Goal: Transaction & Acquisition: Purchase product/service

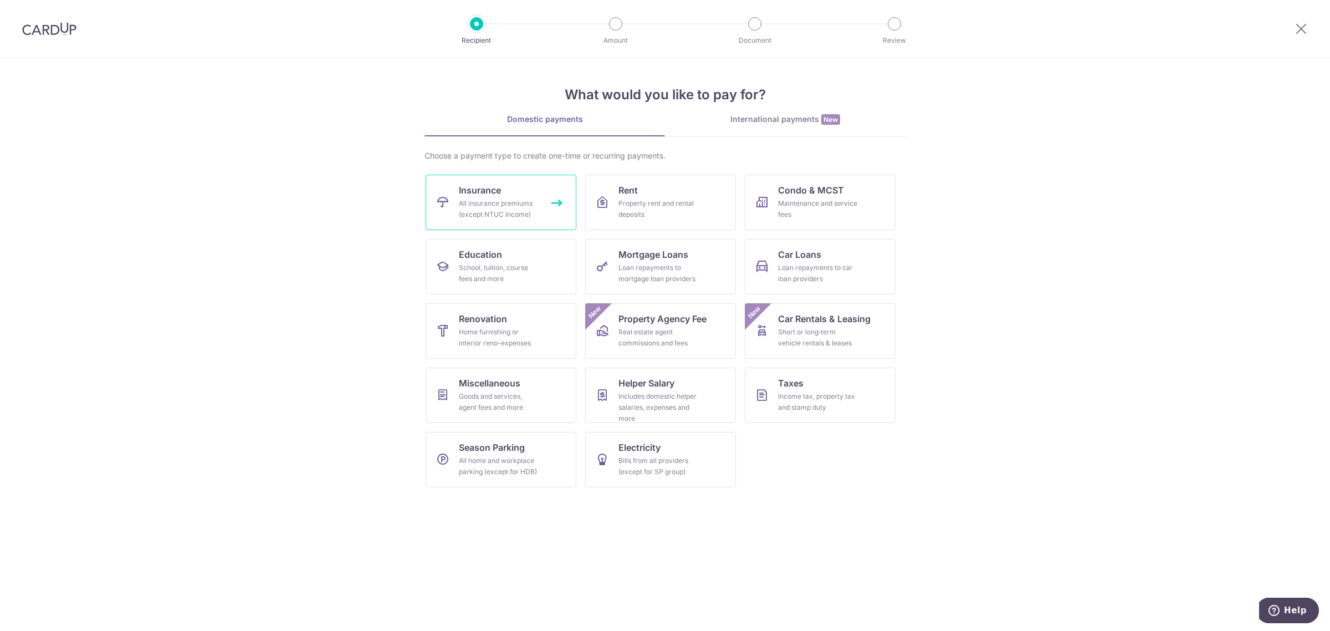
click at [463, 201] on div "All insurance premiums (except NTUC Income)" at bounding box center [499, 209] width 80 height 22
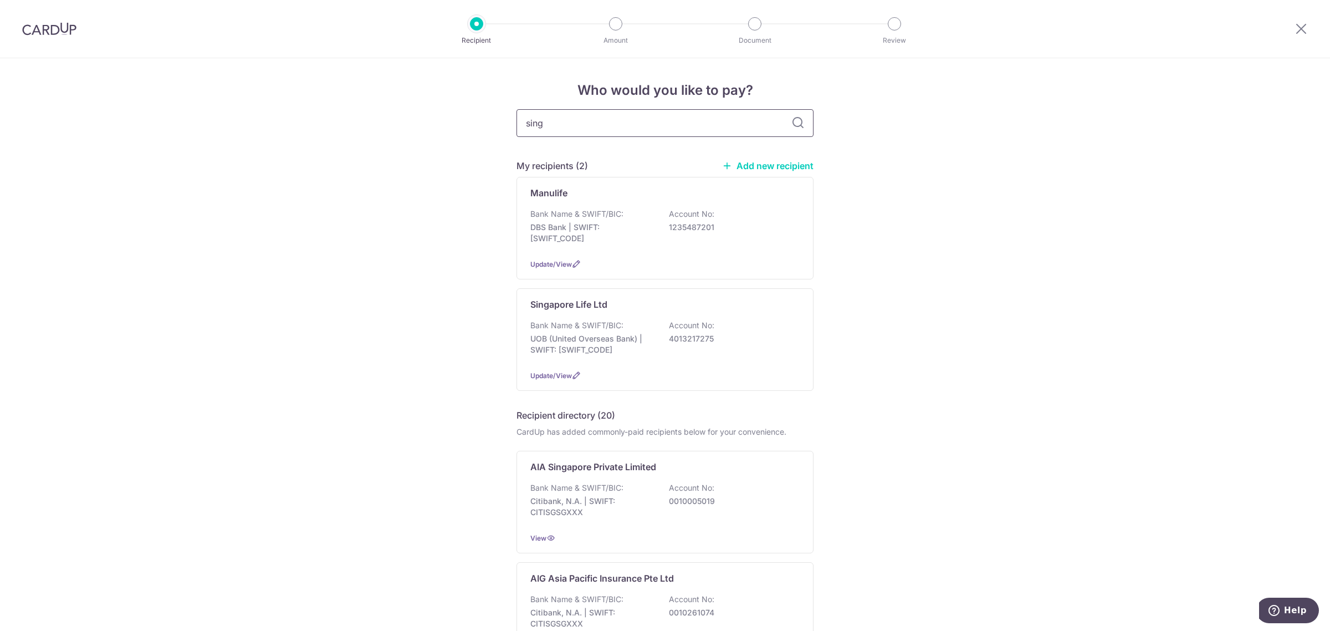
type input "singl"
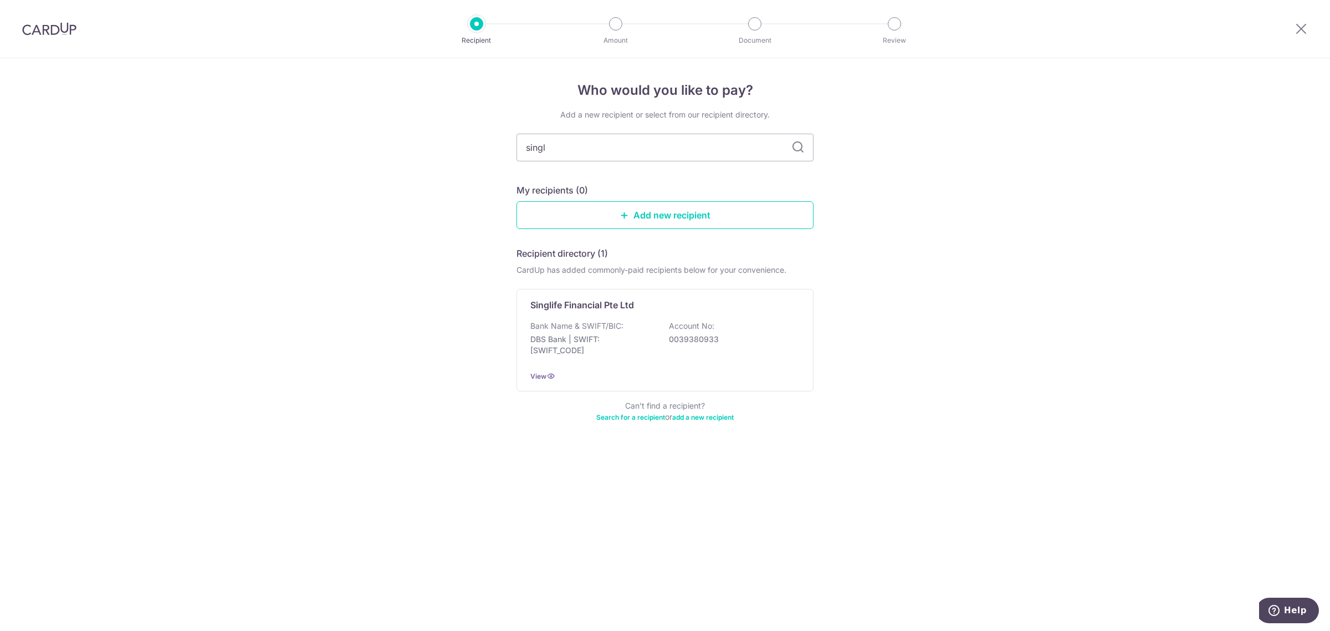
click at [621, 162] on div "Add a new recipient or select from our recipient directory. singl My recipients…" at bounding box center [664, 272] width 297 height 326
click at [626, 320] on div "Bank Name & SWIFT/BIC: DBS Bank | SWIFT: DBSSSGSGXXX Account No: 0039380933" at bounding box center [664, 340] width 269 height 41
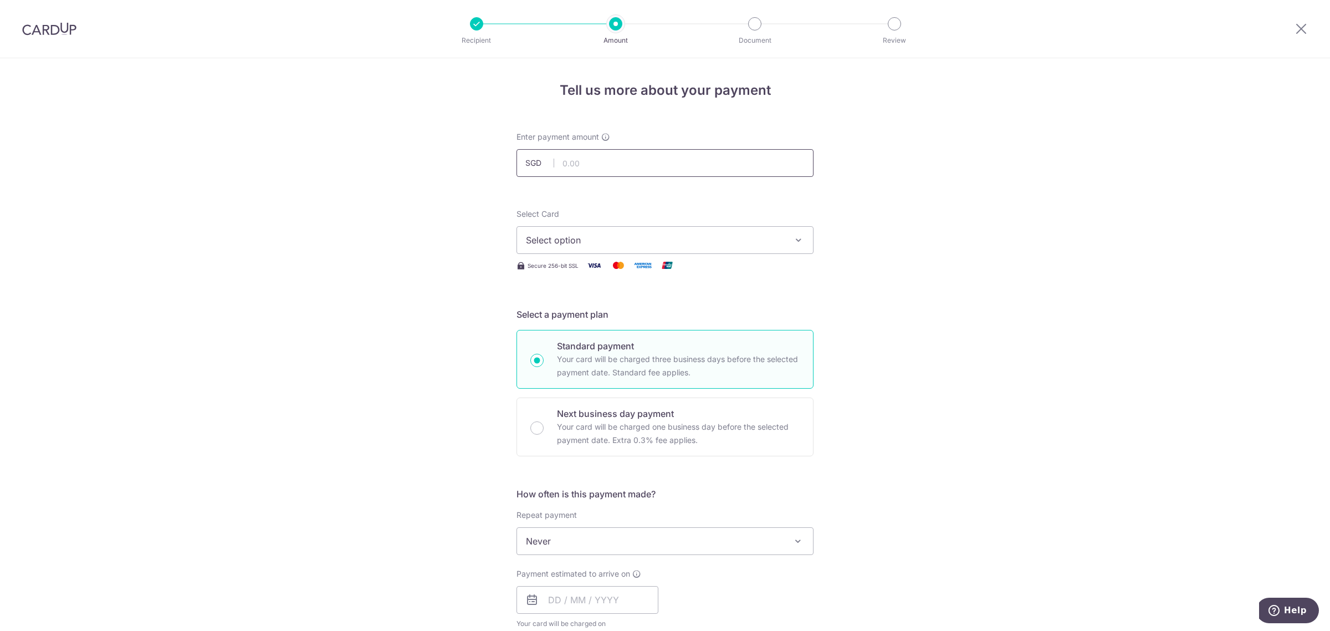
click at [617, 160] on input "text" at bounding box center [664, 163] width 297 height 28
type input "5,872.00"
click at [896, 203] on div "Tell us more about your payment Enter payment amount SGD 5,872.00 5872.00 Selec…" at bounding box center [665, 559] width 1330 height 1002
click at [671, 236] on span "Select option" at bounding box center [655, 239] width 258 height 13
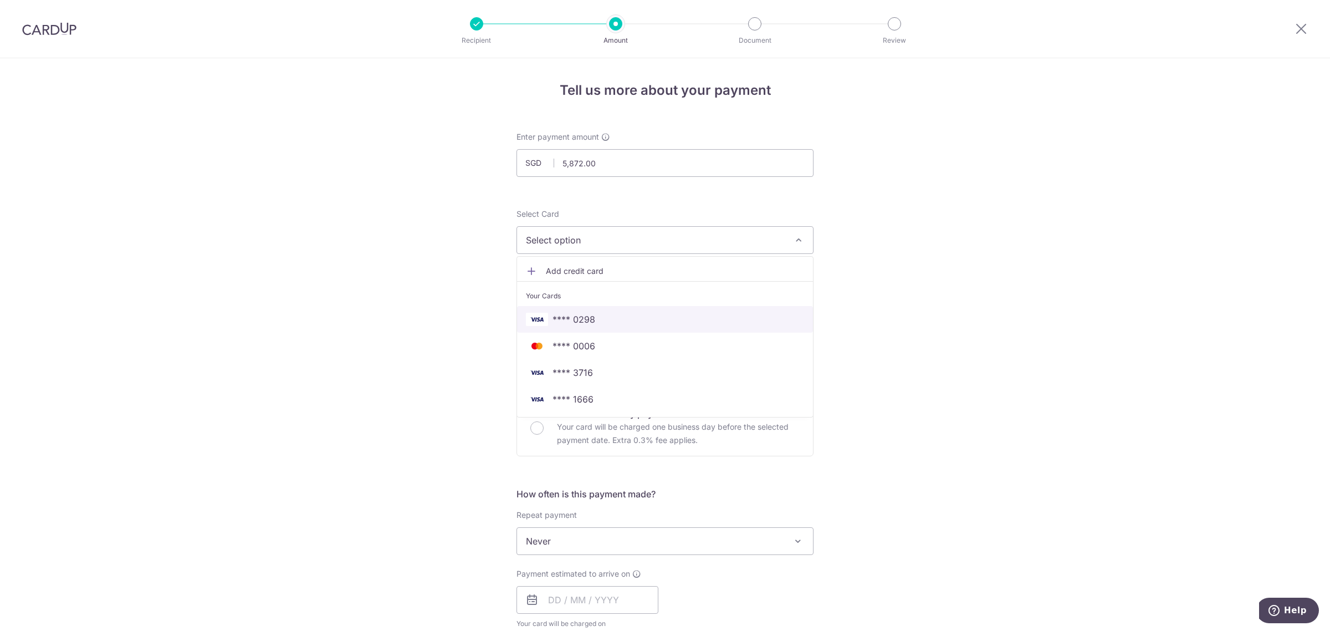
drag, startPoint x: 620, startPoint y: 320, endPoint x: 851, endPoint y: 320, distance: 231.1
click at [620, 320] on span "**** 0298" at bounding box center [665, 319] width 278 height 13
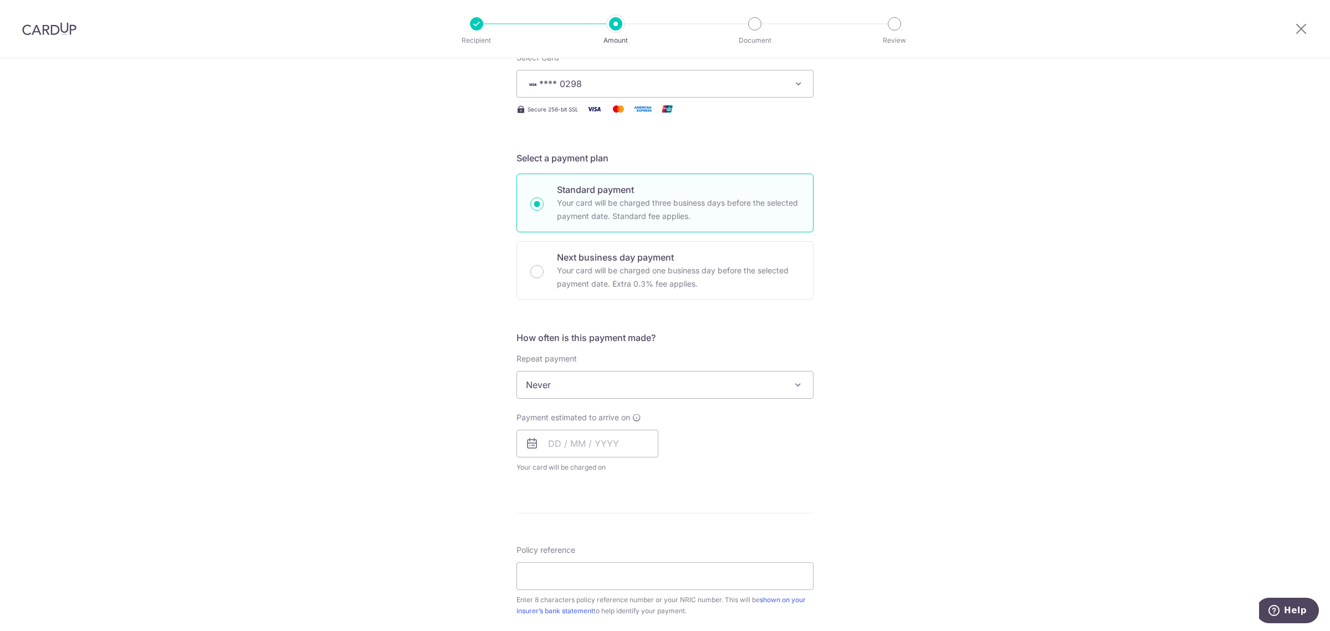
scroll to position [277, 0]
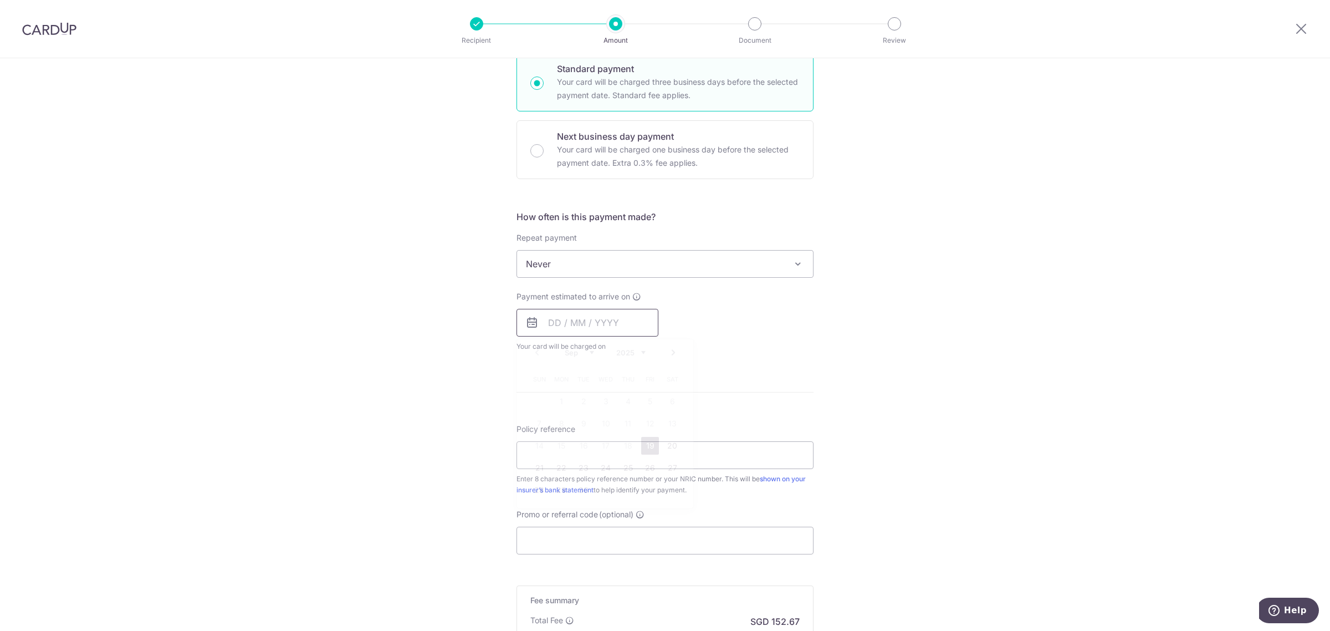
click at [549, 323] on input "text" at bounding box center [587, 323] width 142 height 28
click at [669, 355] on link "Next" at bounding box center [673, 352] width 13 height 13
click at [623, 467] on link "23" at bounding box center [628, 468] width 18 height 18
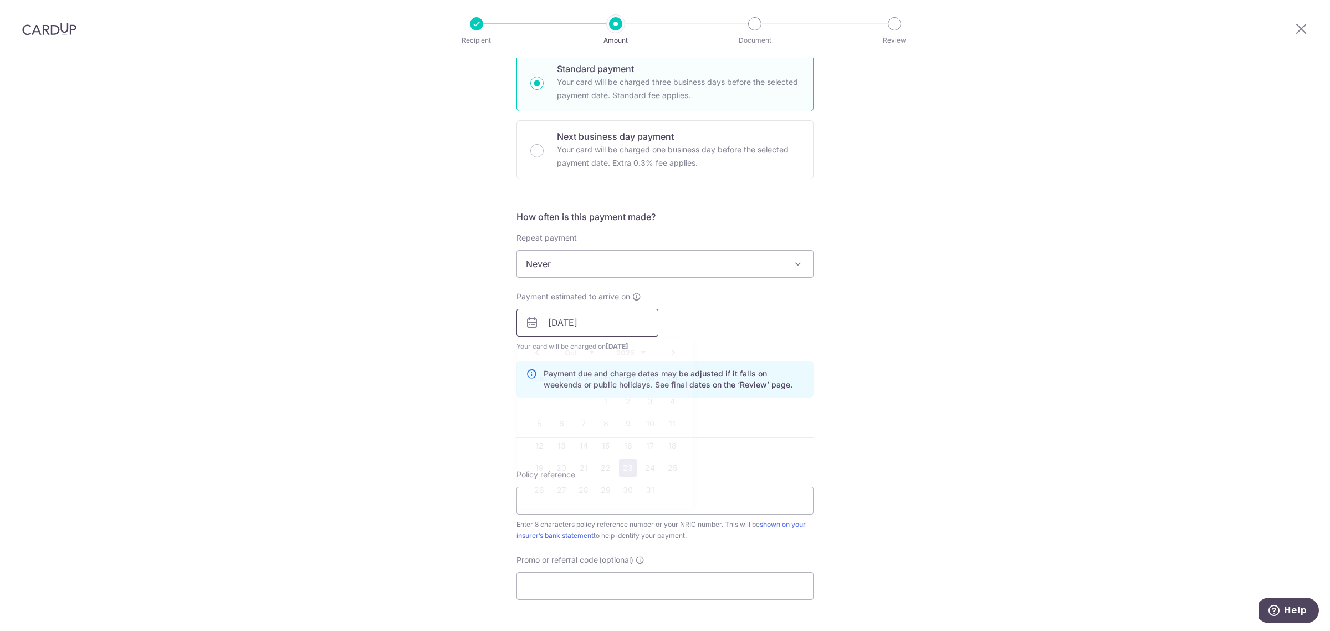
click at [611, 319] on input "23/10/2025" at bounding box center [587, 323] width 142 height 28
click at [622, 488] on link "30" at bounding box center [628, 490] width 18 height 18
click at [607, 324] on input "30/10/2025" at bounding box center [587, 323] width 142 height 28
click at [607, 493] on link "29" at bounding box center [606, 490] width 18 height 18
type input "29/10/2025"
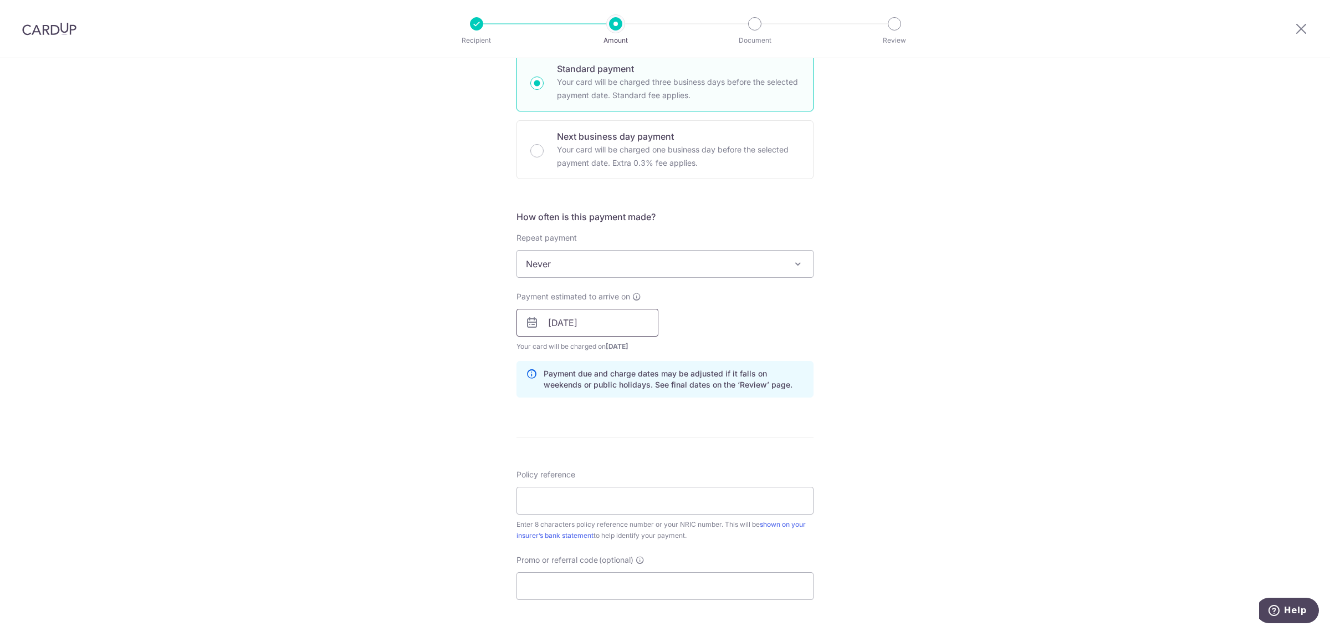
click at [602, 321] on input "29/10/2025" at bounding box center [587, 323] width 142 height 28
click at [830, 329] on div "Tell us more about your payment Enter payment amount SGD 5,872.00 5872.00 Selec…" at bounding box center [665, 305] width 1330 height 1048
click at [604, 500] on input "Policy reference" at bounding box center [664, 501] width 297 height 28
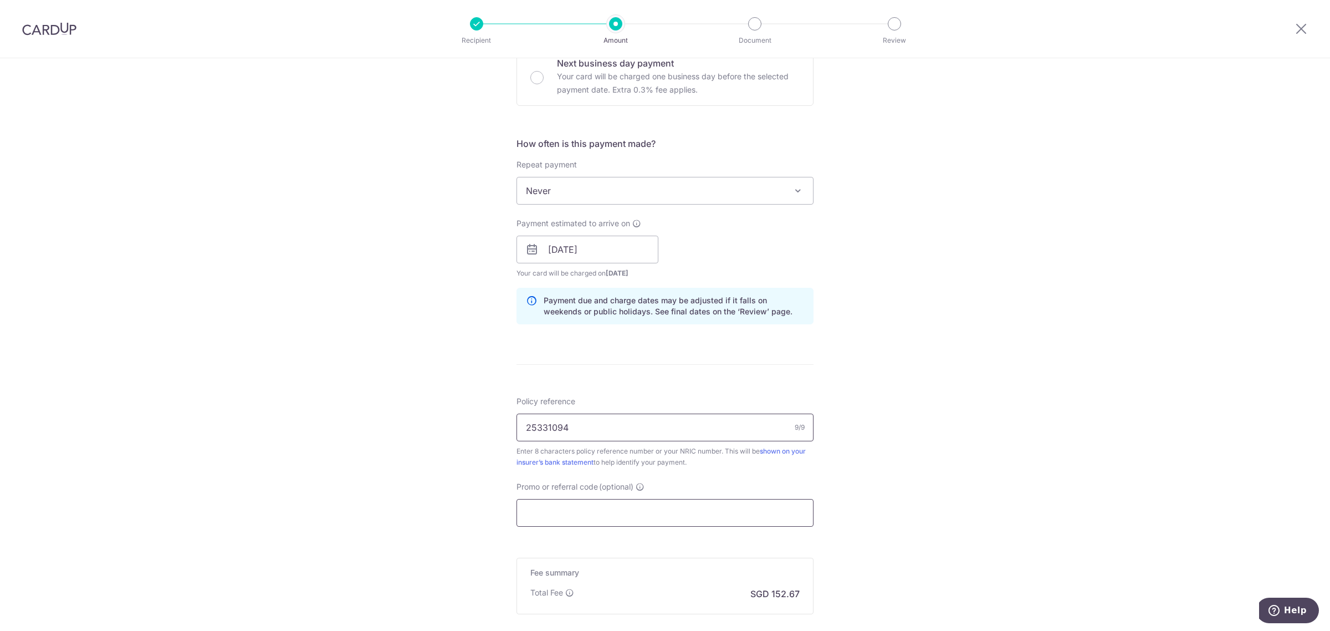
scroll to position [416, 0]
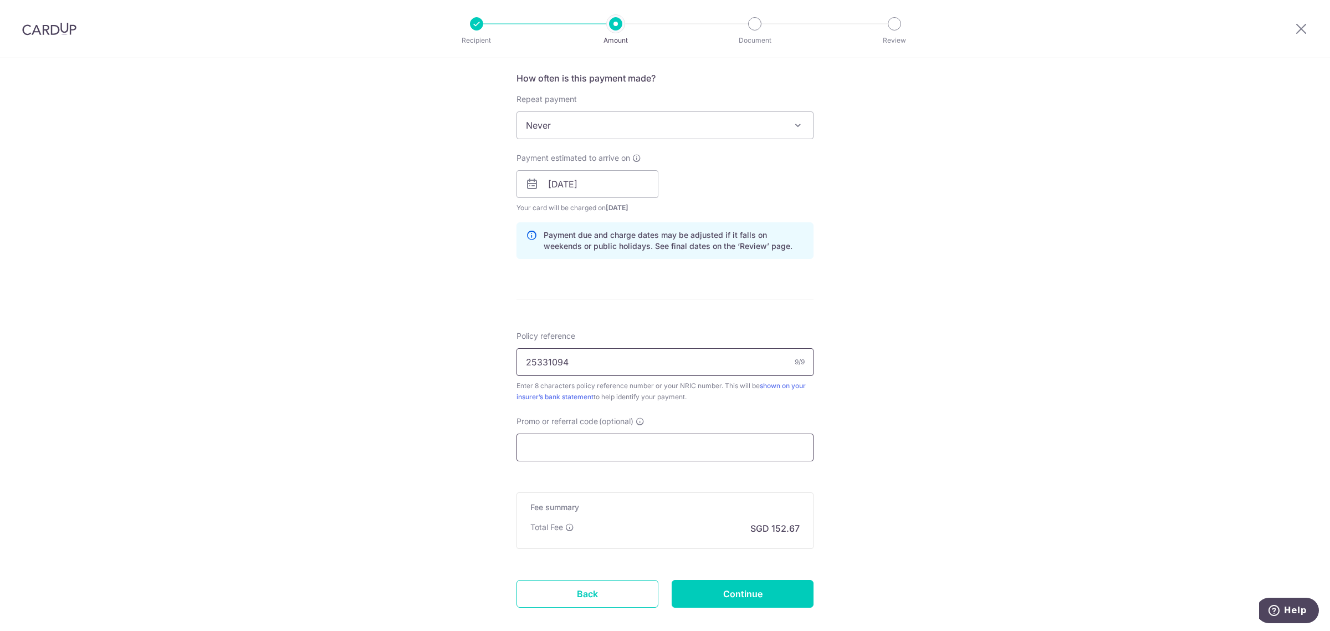
type input "25331094"
click at [657, 447] on input "Promo or referral code (optional)" at bounding box center [664, 447] width 297 height 28
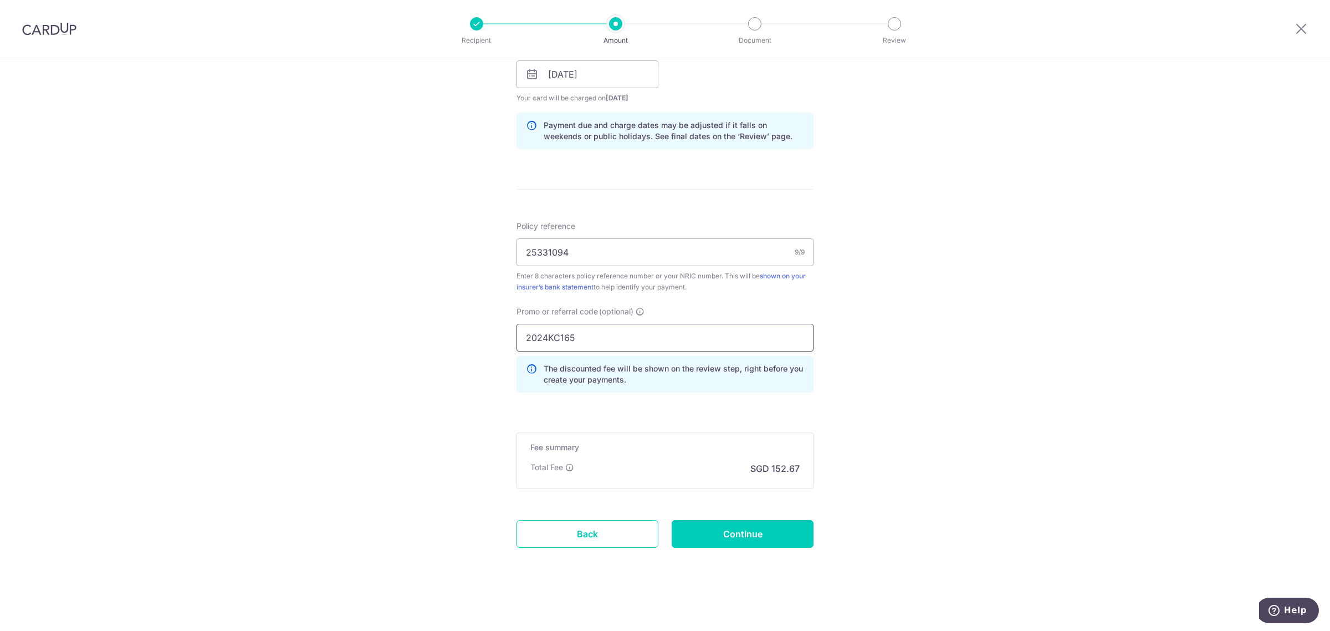
scroll to position [527, 0]
type input "2024KC165"
drag, startPoint x: 768, startPoint y: 540, endPoint x: 780, endPoint y: 538, distance: 11.8
click at [768, 539] on input "Continue" at bounding box center [743, 534] width 142 height 28
type input "Create Schedule"
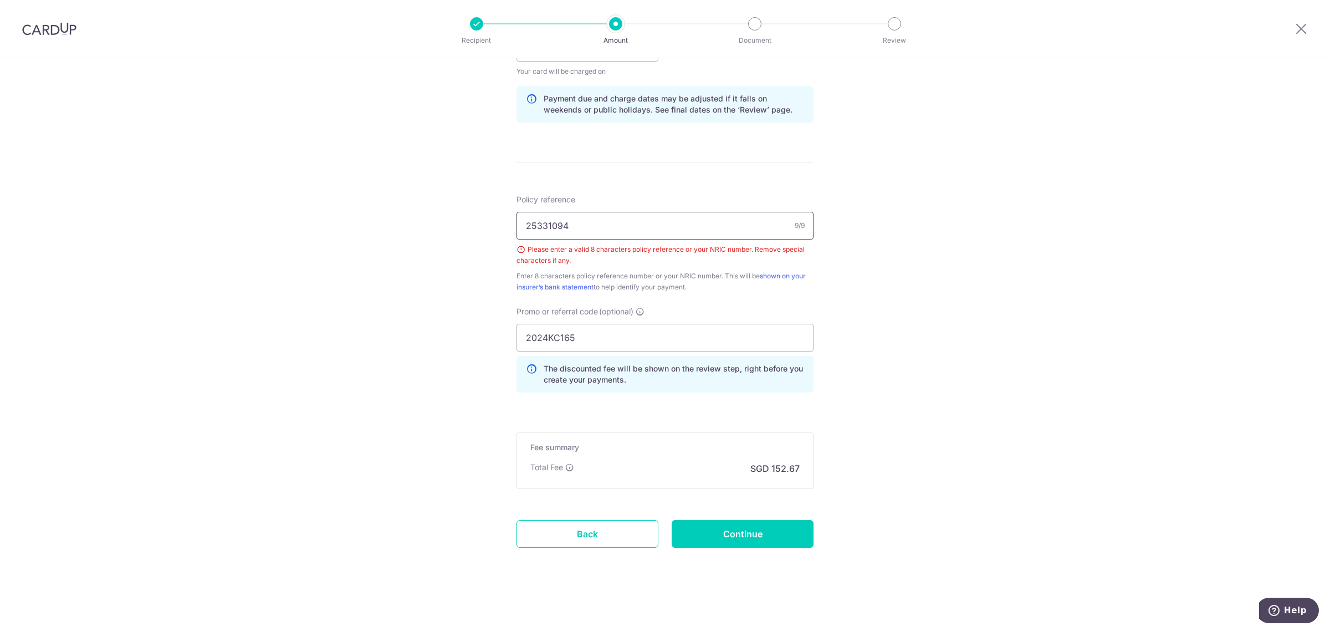
click at [521, 228] on input "25331094" at bounding box center [664, 226] width 297 height 28
type input "2"
type input "25331094"
click at [991, 263] on div "Tell us more about your payment Enter payment amount SGD 5,872.00 5872.00 Selec…" at bounding box center [665, 68] width 1330 height 1124
click at [744, 536] on input "Continue" at bounding box center [743, 534] width 142 height 28
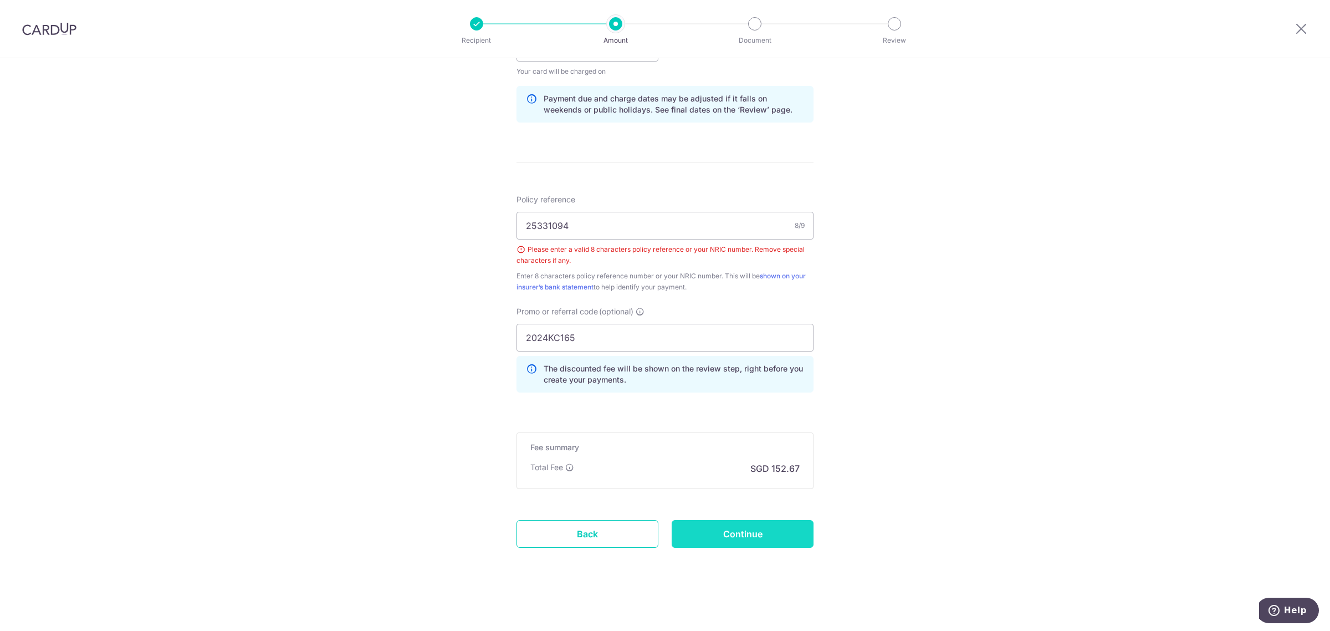
type input "Create Schedule"
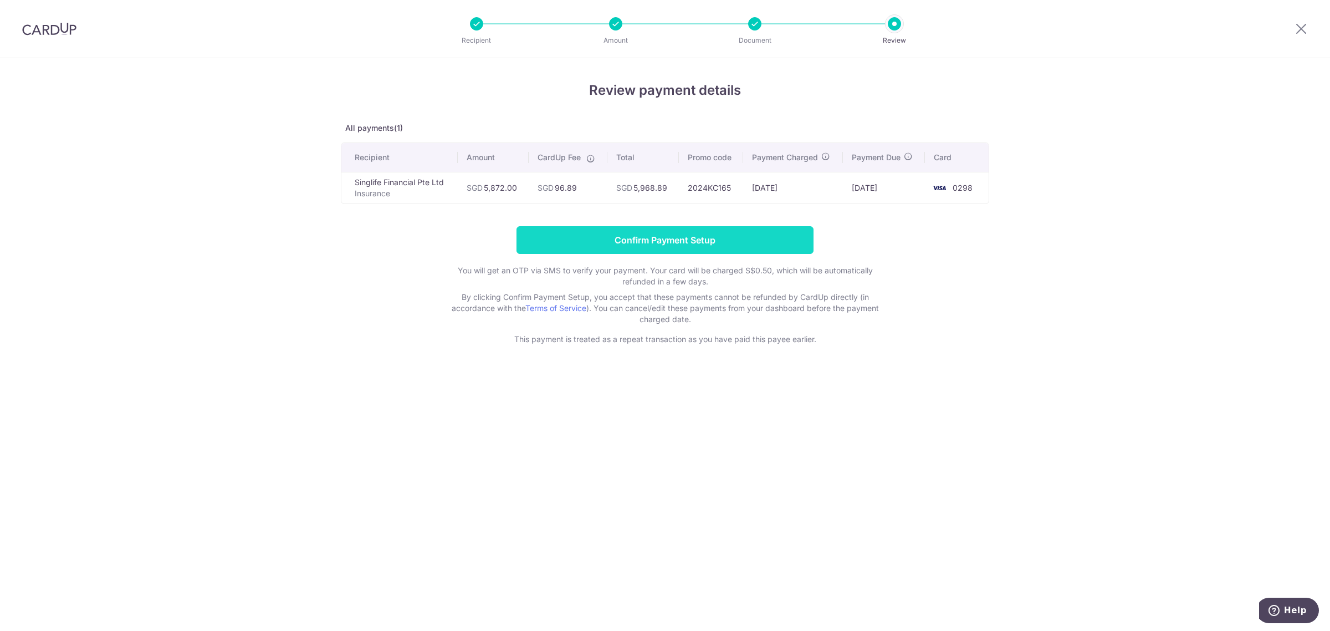
click at [718, 239] on input "Confirm Payment Setup" at bounding box center [664, 240] width 297 height 28
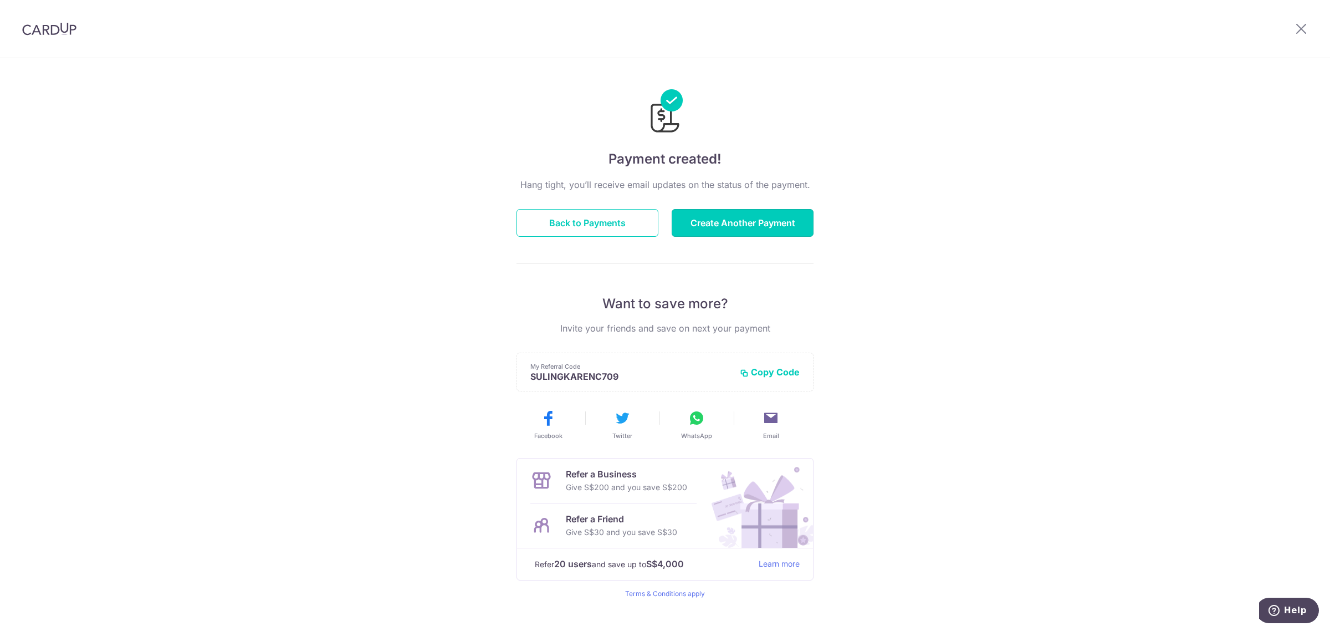
drag, startPoint x: 717, startPoint y: 221, endPoint x: 891, endPoint y: 258, distance: 178.6
click at [897, 265] on div "Payment created! Hang tight, you’ll receive email updates on the status of the …" at bounding box center [665, 354] width 1330 height 592
click at [564, 222] on button "Back to Payments" at bounding box center [587, 223] width 142 height 28
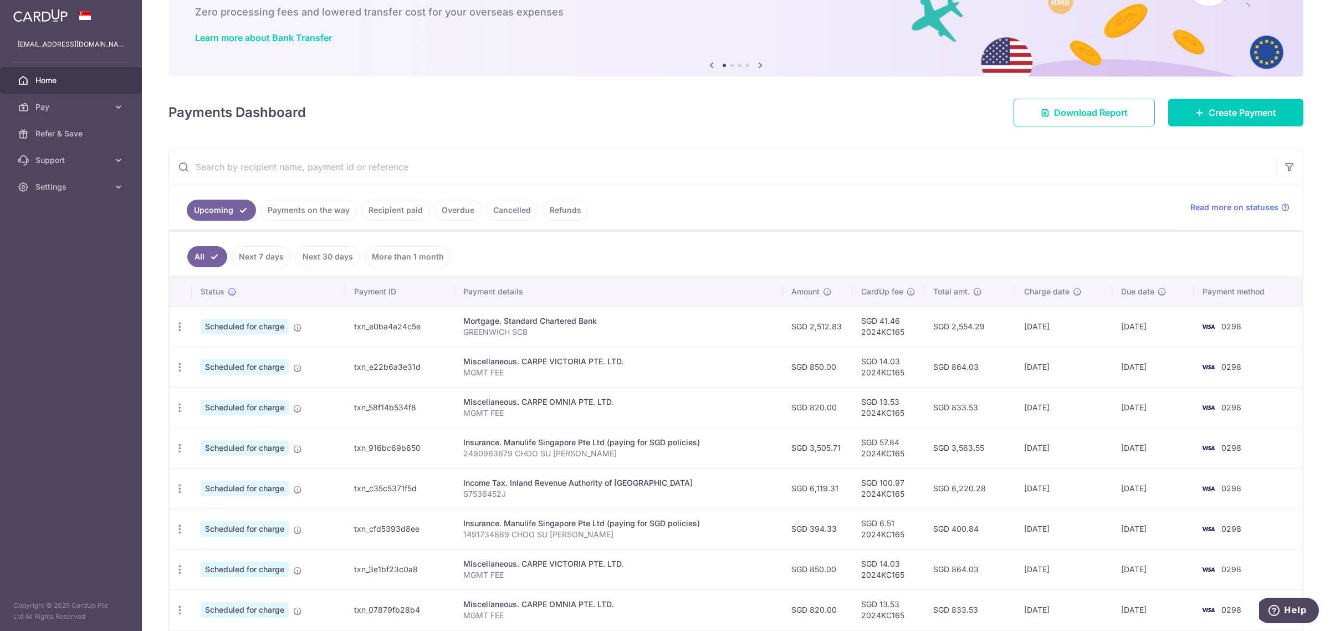
scroll to position [229, 0]
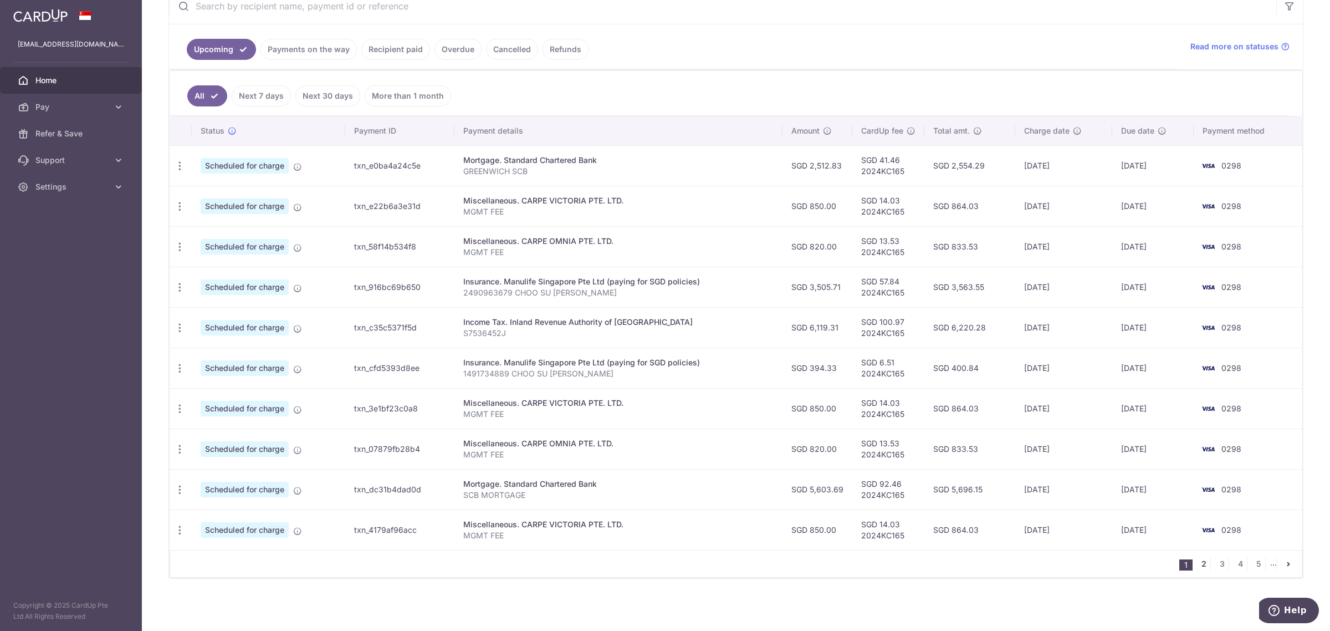
click at [1197, 566] on link "2" at bounding box center [1203, 563] width 13 height 13
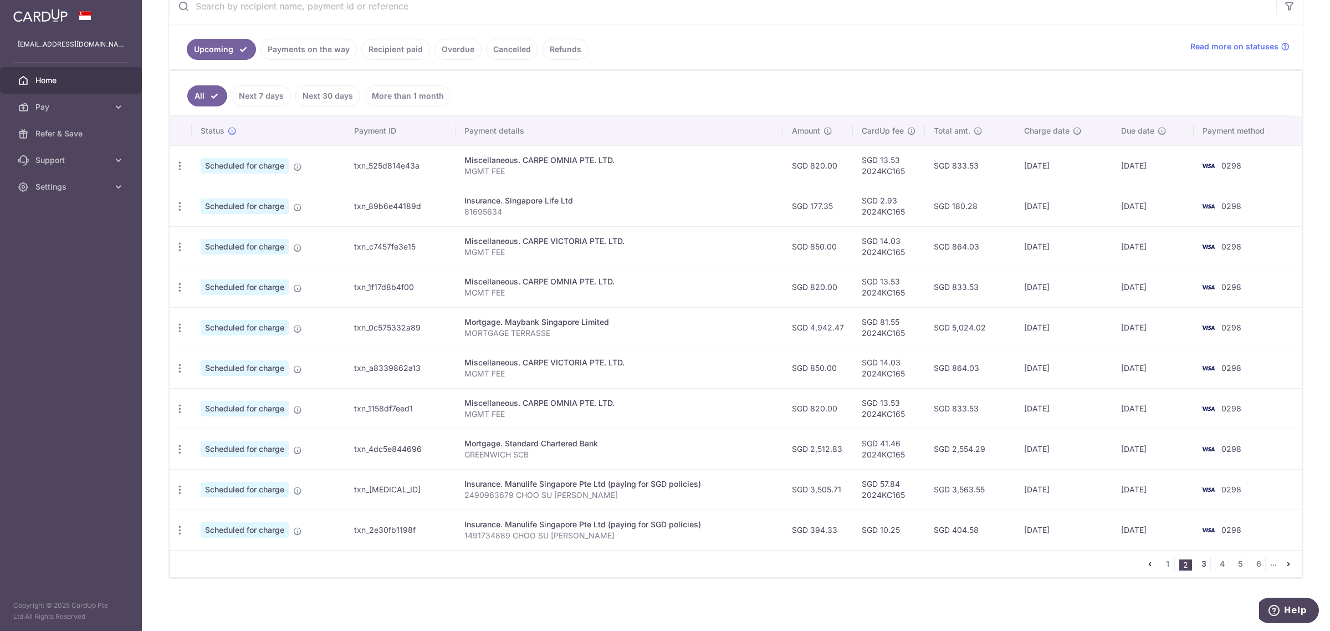
click at [1197, 563] on link "3" at bounding box center [1203, 563] width 13 height 13
